Goal: Complete application form

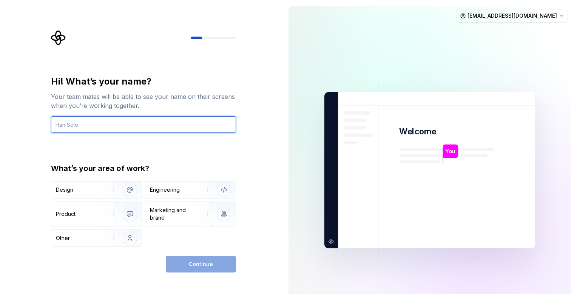
click at [121, 125] on input "text" at bounding box center [143, 124] width 185 height 17
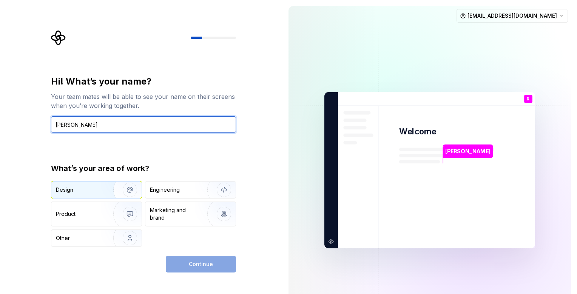
type input "[PERSON_NAME]"
click at [78, 190] on div "Design" at bounding box center [80, 190] width 48 height 8
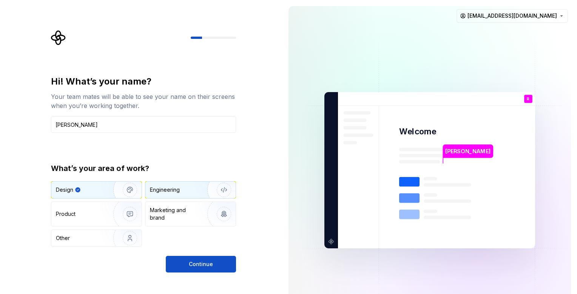
click at [173, 193] on div "Engineering" at bounding box center [165, 190] width 30 height 8
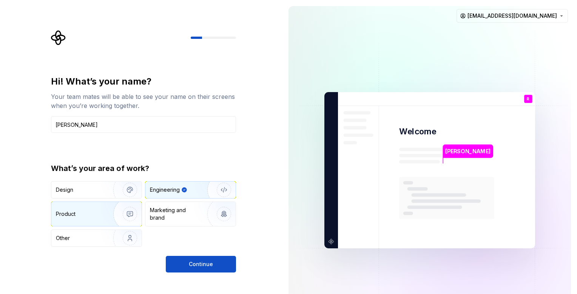
click at [114, 210] on img "button" at bounding box center [125, 214] width 48 height 51
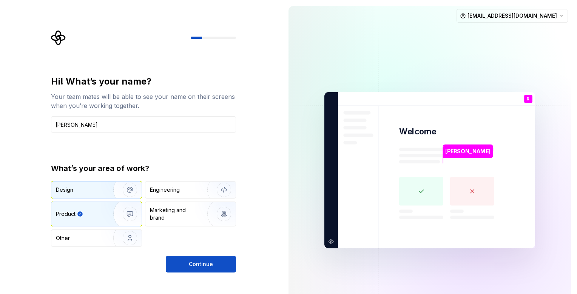
click at [94, 188] on div "Design" at bounding box center [80, 190] width 48 height 8
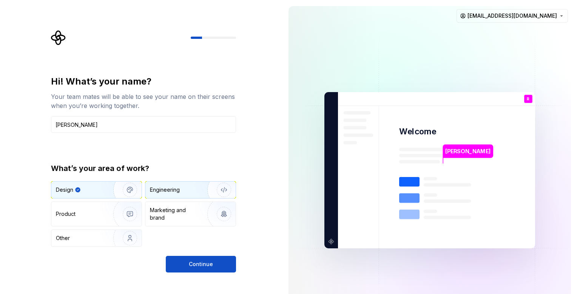
click at [164, 196] on div "Engineering" at bounding box center [190, 190] width 90 height 17
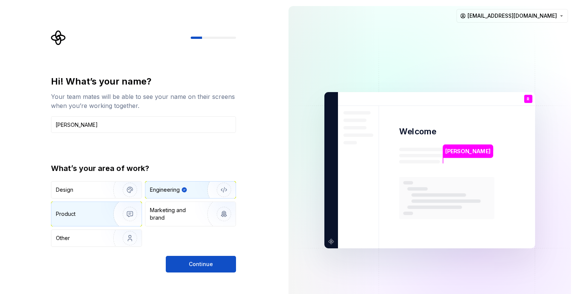
click at [115, 207] on img "button" at bounding box center [125, 214] width 48 height 51
click at [212, 190] on img "button" at bounding box center [219, 190] width 48 height 51
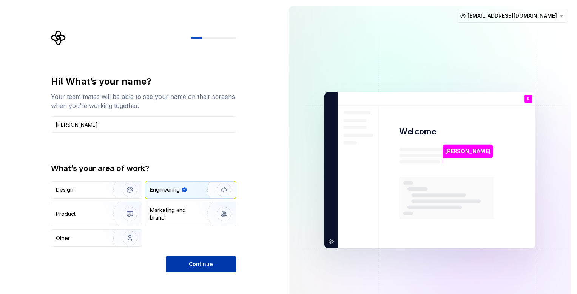
click at [218, 266] on button "Continue" at bounding box center [201, 264] width 70 height 17
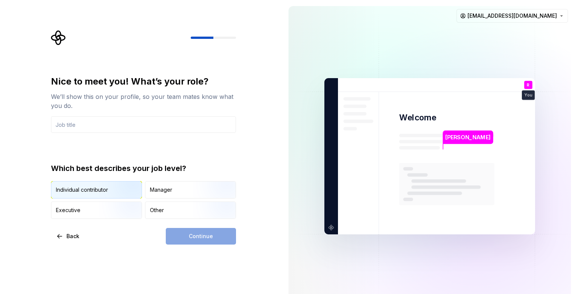
click at [130, 196] on img "button" at bounding box center [123, 199] width 48 height 51
click at [105, 121] on input "text" at bounding box center [143, 124] width 185 height 17
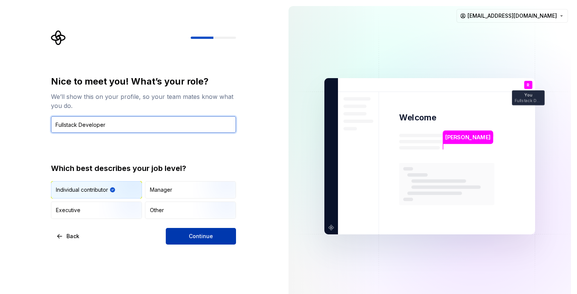
type input "Fullstack Developer"
click at [210, 233] on span "Continue" at bounding box center [201, 237] width 24 height 8
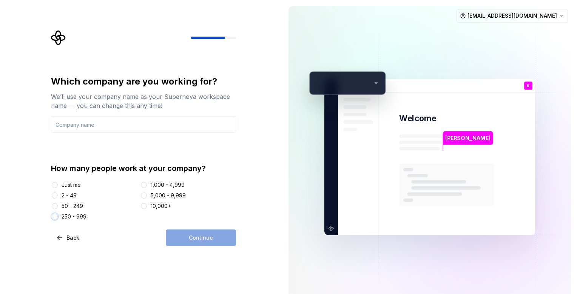
click at [57, 216] on button "250 - 999" at bounding box center [55, 217] width 6 height 6
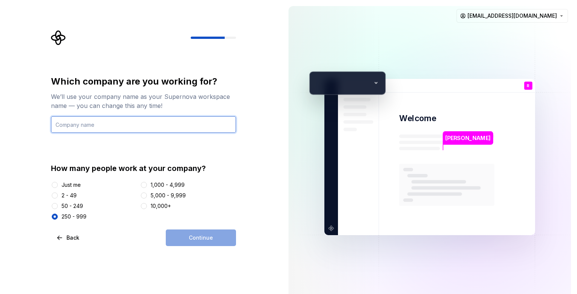
click at [154, 126] on input "text" at bounding box center [143, 124] width 185 height 17
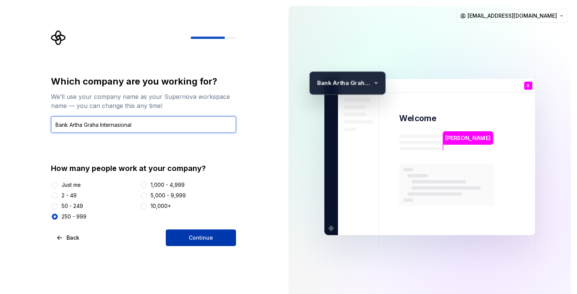
type input "Bank Artha Graha Internasional"
click at [188, 242] on button "Continue" at bounding box center [201, 238] width 70 height 17
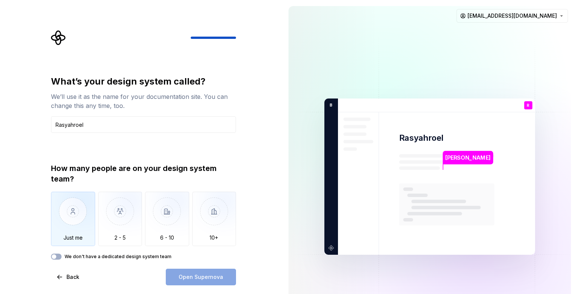
type input "Rasyahroel"
click at [86, 207] on img "button" at bounding box center [73, 217] width 44 height 51
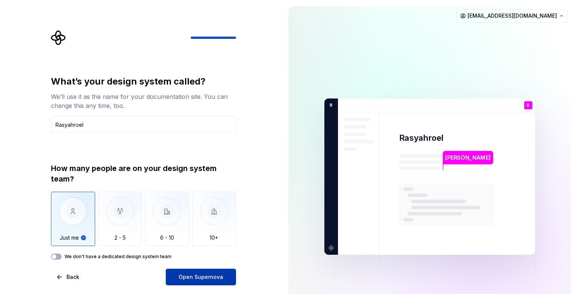
click at [229, 275] on button "Open Supernova" at bounding box center [201, 277] width 70 height 17
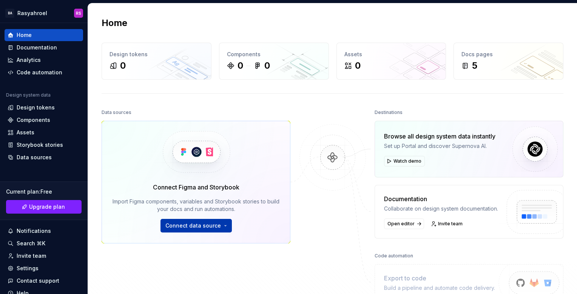
click at [210, 224] on span "Connect data source" at bounding box center [194, 226] width 56 height 8
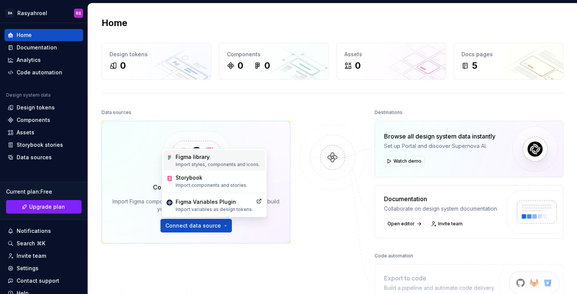
click at [240, 163] on p "Import styles, components and icons." at bounding box center [218, 165] width 84 height 6
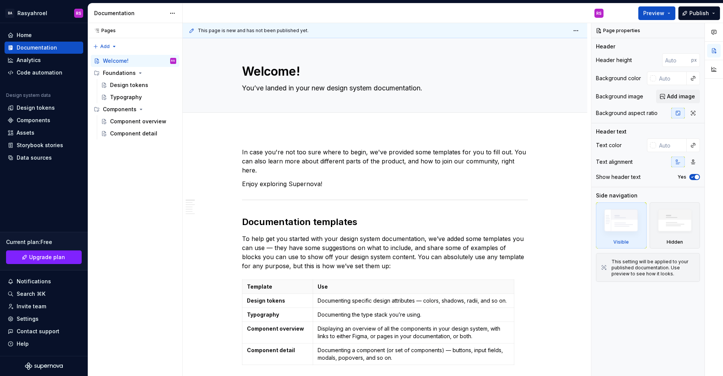
type textarea "*"
